Goal: Entertainment & Leisure: Consume media (video, audio)

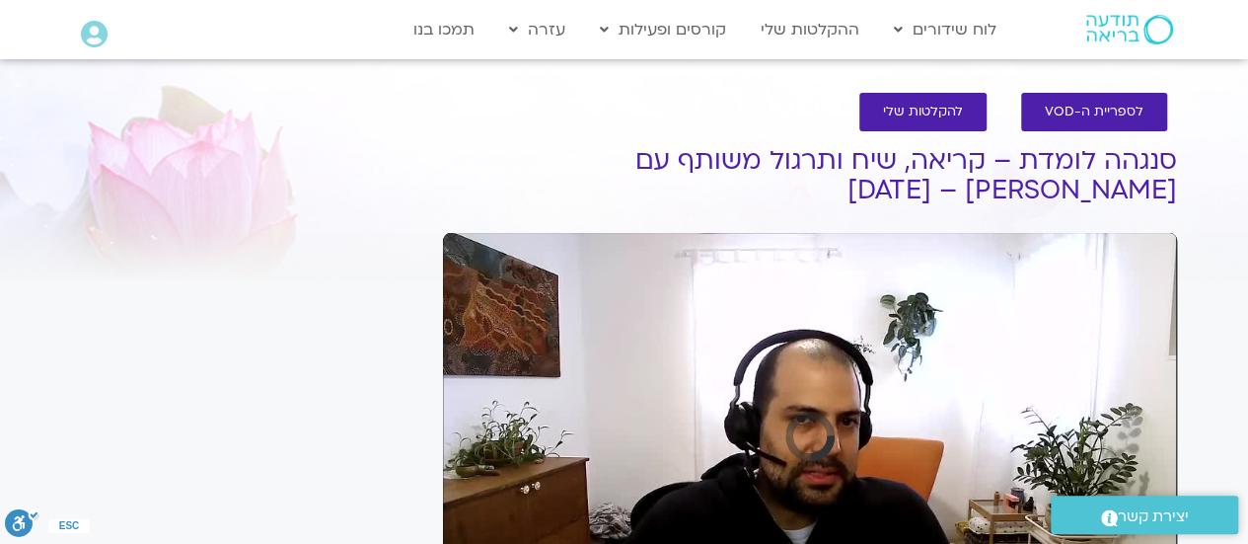
click at [651, 482] on div "Skip Ad play_arrow 0:00 volume_up Mute tune Resolution Auto slow_motion_video P…" at bounding box center [810, 439] width 734 height 412
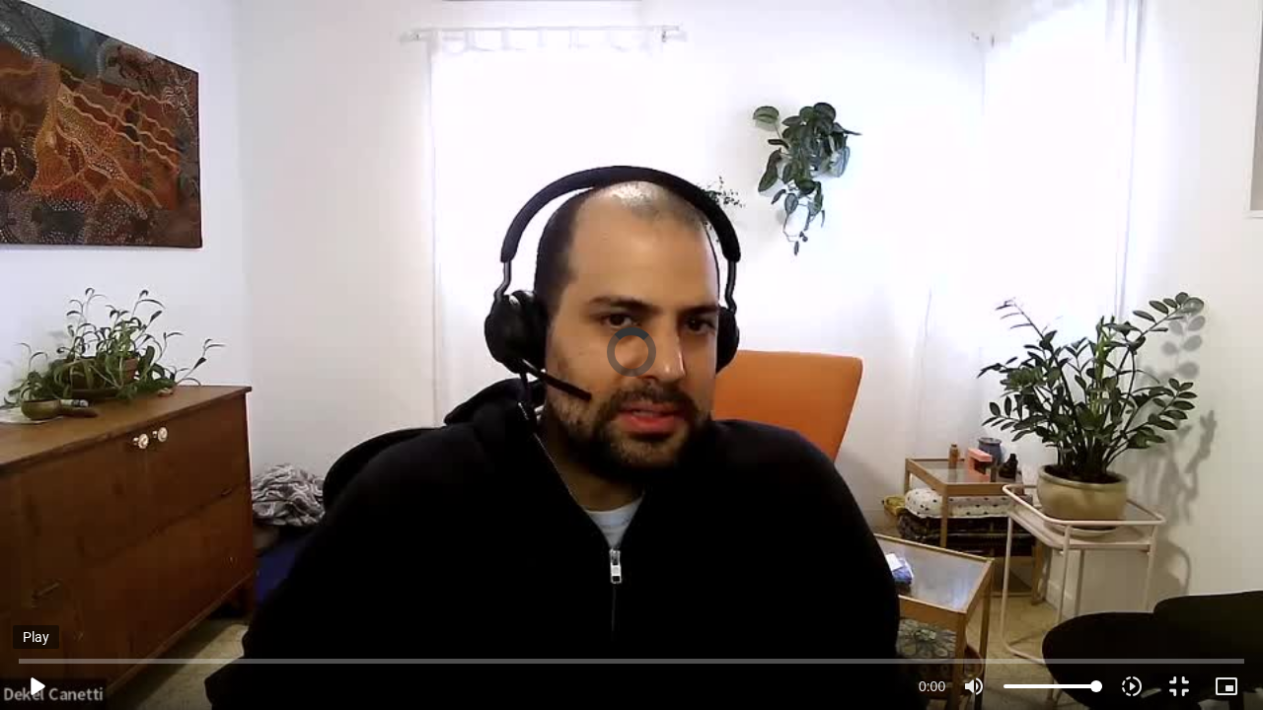
click at [40, 543] on button "play_arrow" at bounding box center [36, 686] width 47 height 47
click at [26, 543] on button "pause" at bounding box center [36, 686] width 47 height 47
click at [491, 543] on div "Skip Ad 21:00 play_arrow 0:11 / 58:58 volume_up Mute tune Resolution Auto 360p …" at bounding box center [631, 355] width 1263 height 710
click at [491, 543] on div "Skip Ad 21:00 pause 0:12 / 58:58 volume_up Mute tune Resolution Auto 360p slow_…" at bounding box center [631, 355] width 1263 height 710
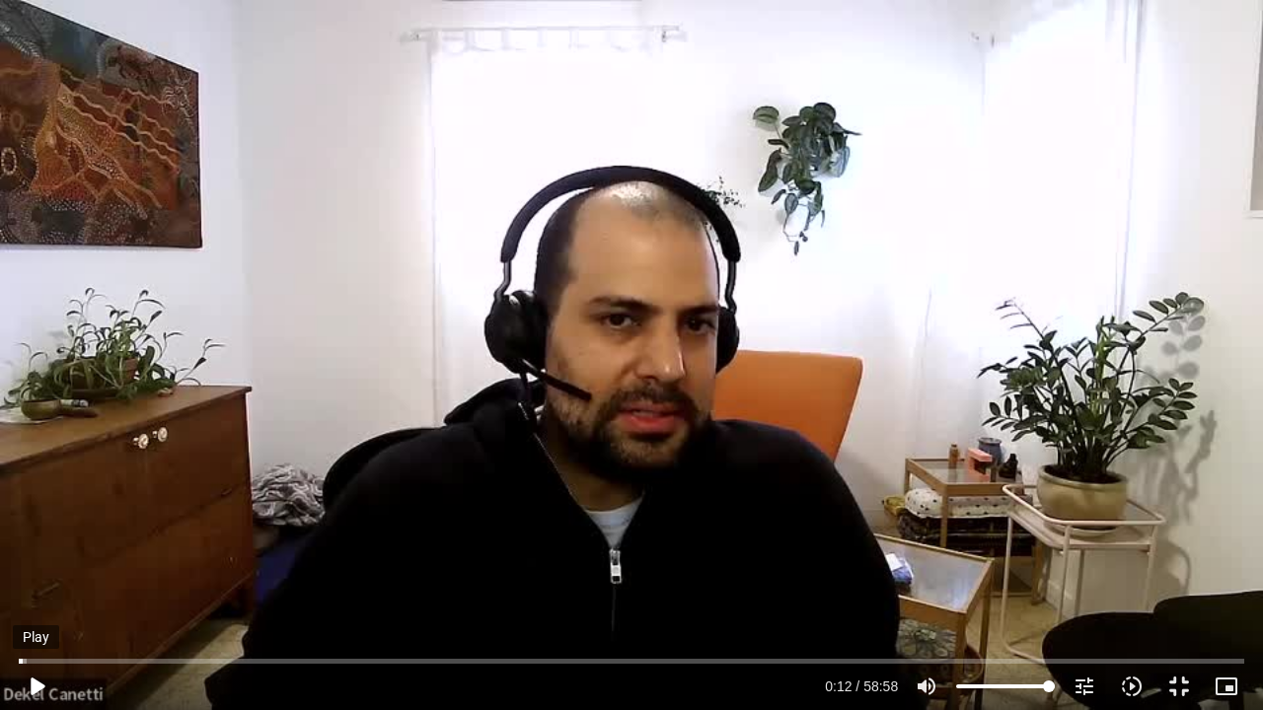
click at [30, 543] on button "play_arrow" at bounding box center [36, 686] width 47 height 47
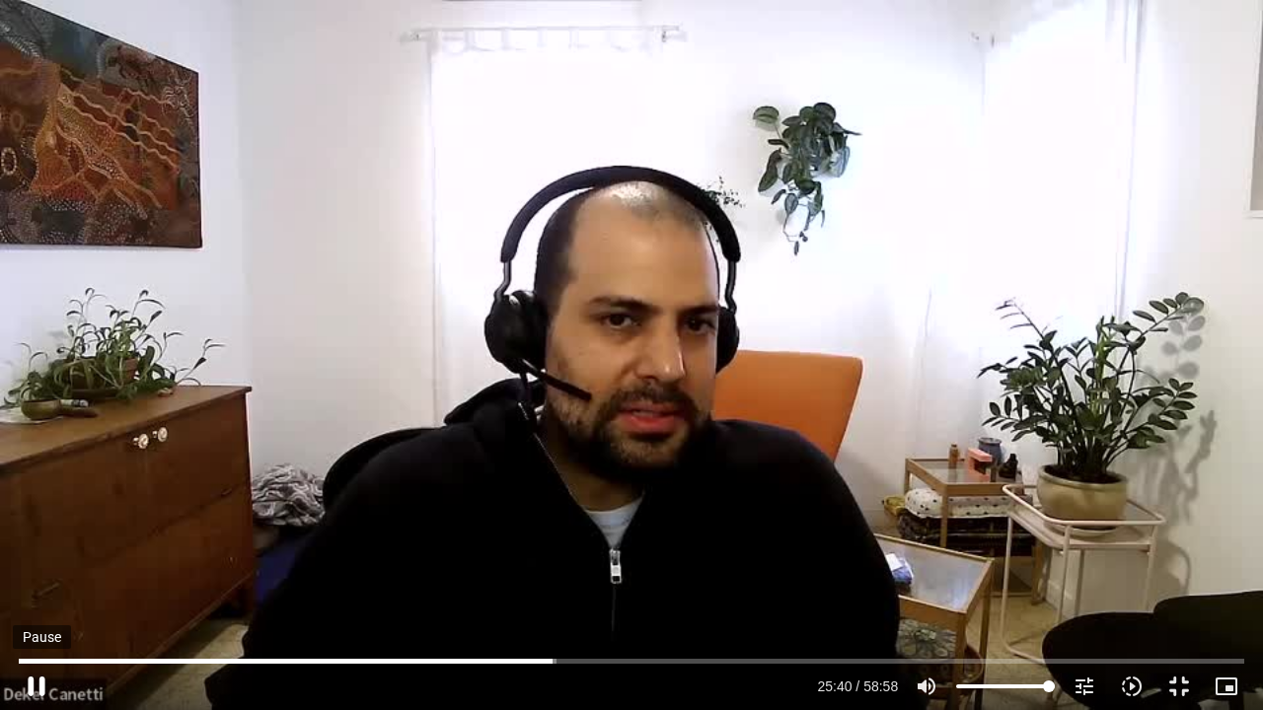
click at [34, 543] on button "pause" at bounding box center [36, 686] width 47 height 47
type input "1540.883418"
click at [1175, 543] on button "fullscreen_exit" at bounding box center [1178, 686] width 47 height 47
